Goal: Navigation & Orientation: Find specific page/section

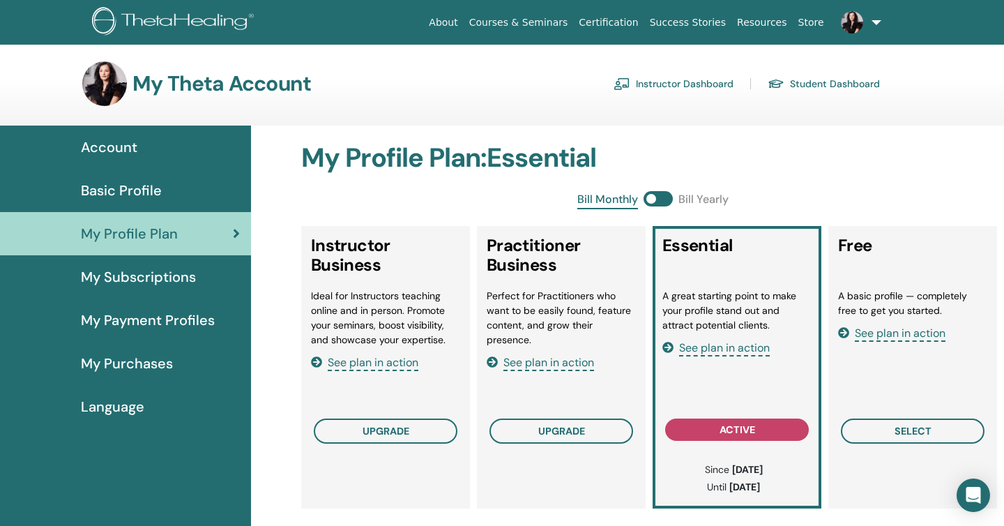
scroll to position [8, 0]
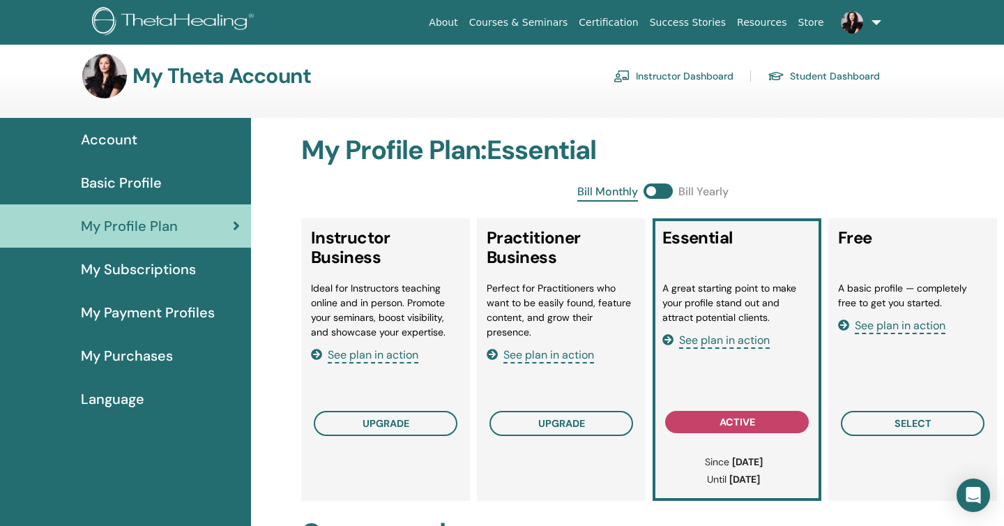
click at [636, 74] on link "Instructor Dashboard" at bounding box center [673, 76] width 120 height 22
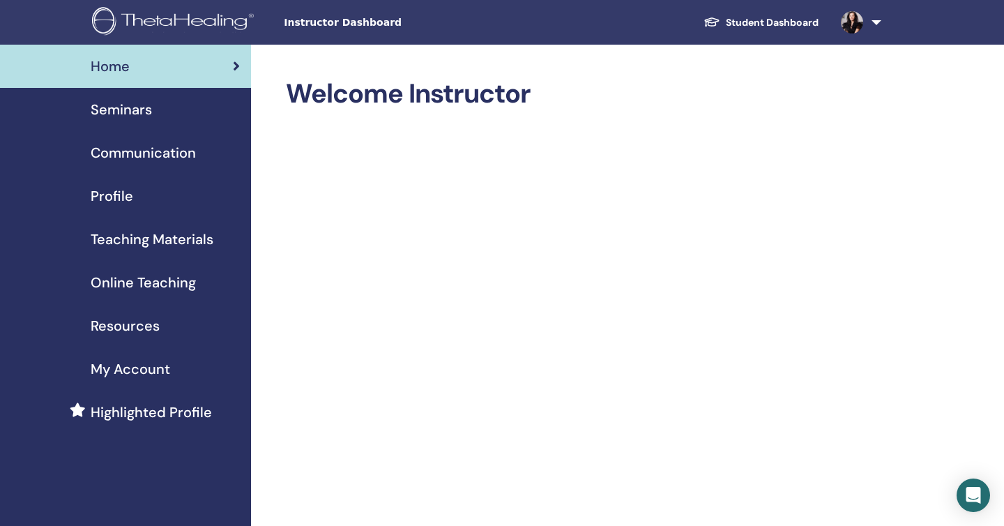
click at [818, 79] on h2 "Welcome Instructor" at bounding box center [582, 94] width 593 height 32
click at [107, 65] on span "Home" at bounding box center [110, 66] width 39 height 21
click at [877, 20] on link at bounding box center [858, 22] width 57 height 45
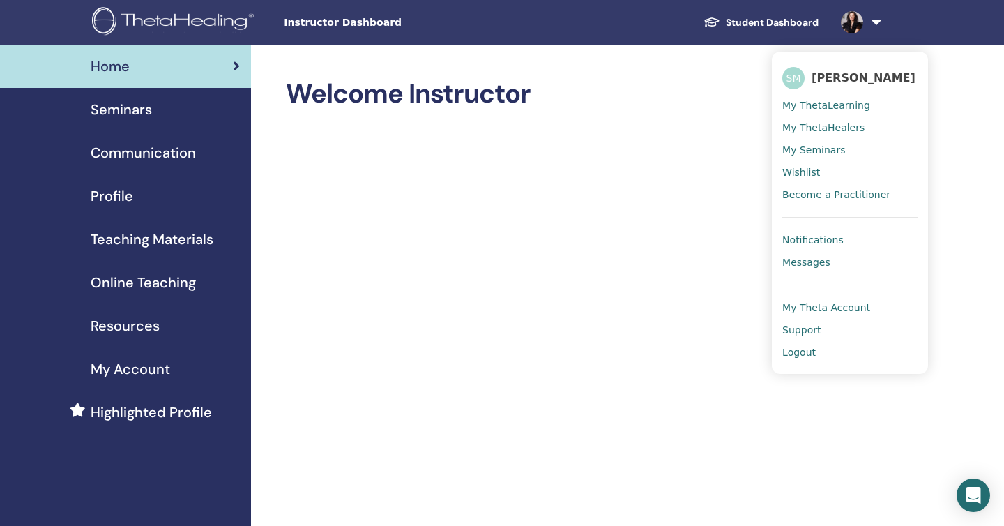
click at [834, 103] on span "My ThetaLearning" at bounding box center [826, 105] width 88 height 13
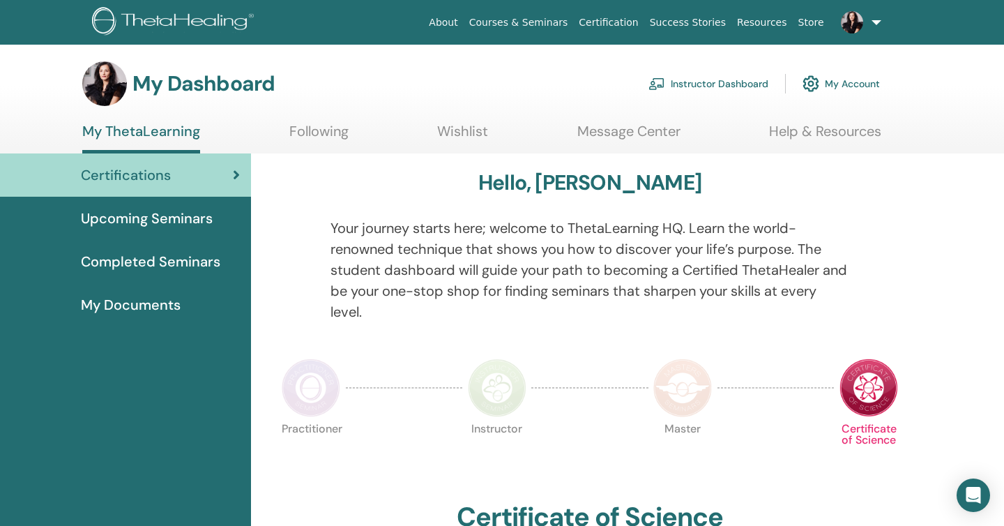
click at [513, 21] on link "Courses & Seminars" at bounding box center [519, 23] width 110 height 26
click at [502, 22] on link "Courses & Seminars" at bounding box center [519, 23] width 110 height 26
click at [695, 83] on link "Instructor Dashboard" at bounding box center [708, 83] width 120 height 31
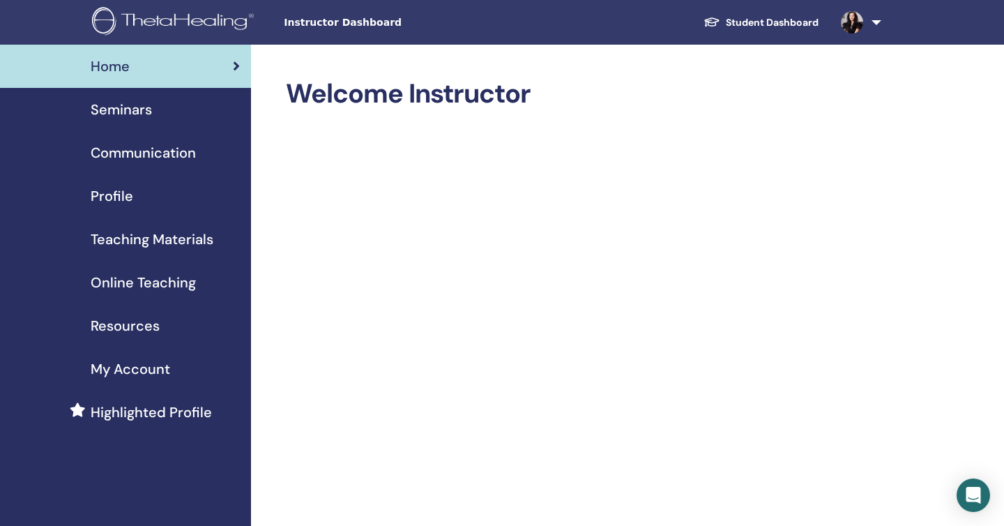
click at [135, 369] on span "My Account" at bounding box center [130, 368] width 79 height 21
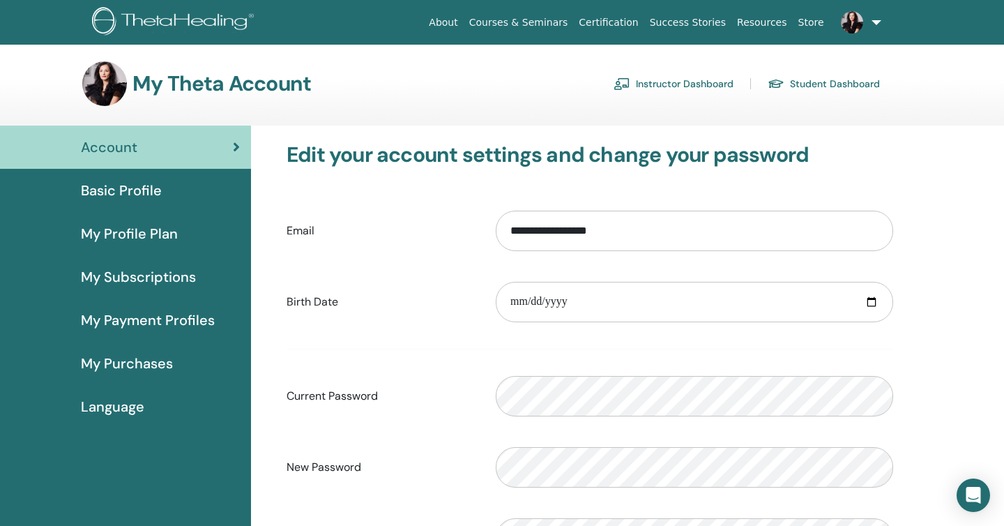
click at [125, 231] on span "My Profile Plan" at bounding box center [129, 233] width 97 height 21
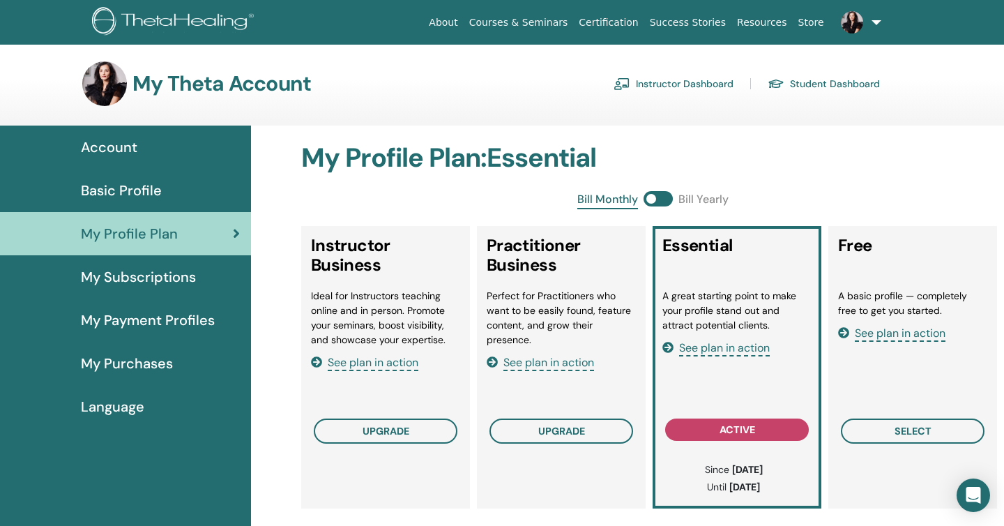
click at [105, 146] on span "Account" at bounding box center [109, 147] width 56 height 21
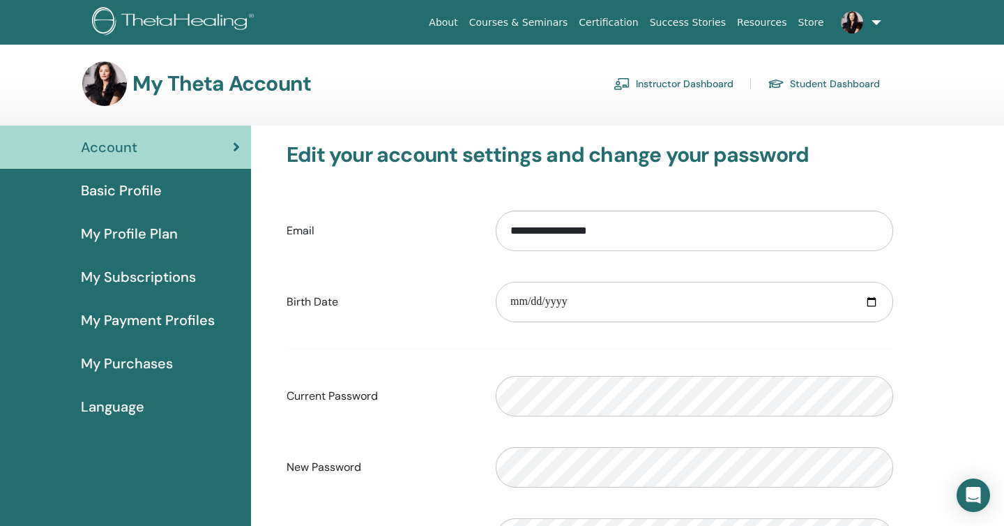
click at [650, 79] on link "Instructor Dashboard" at bounding box center [673, 84] width 120 height 22
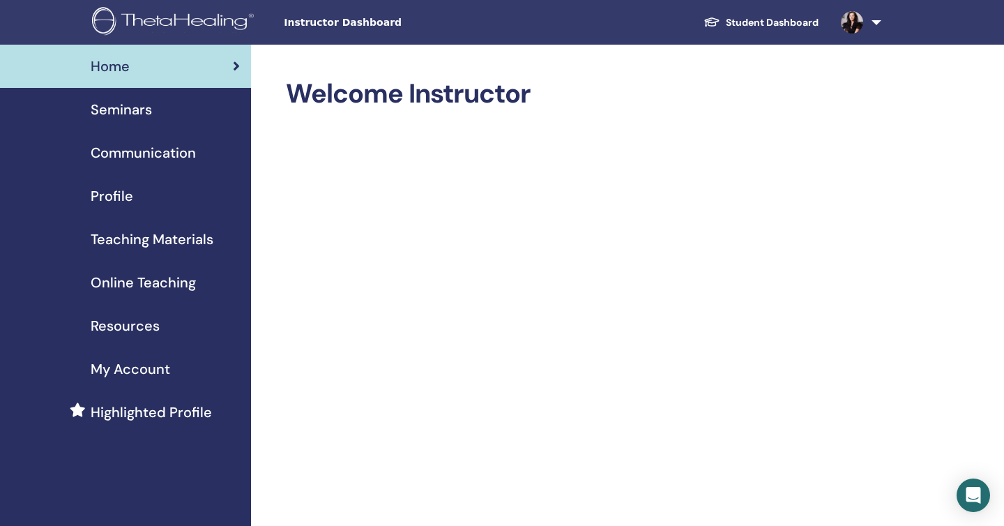
click at [115, 195] on span "Profile" at bounding box center [112, 195] width 43 height 21
